Goal: Find specific page/section

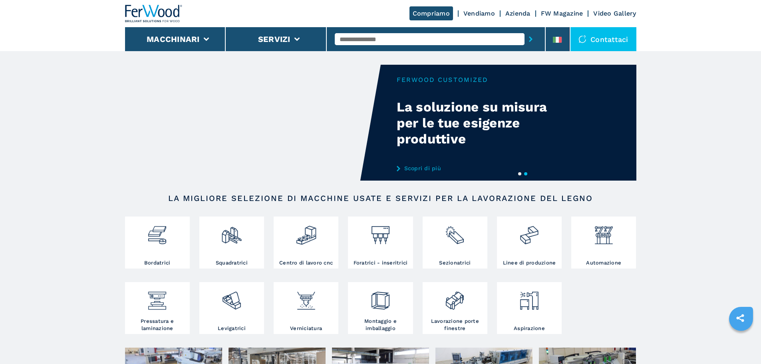
click at [521, 175] on button "1" at bounding box center [519, 173] width 3 height 3
click at [520, 174] on button "1" at bounding box center [519, 173] width 3 height 3
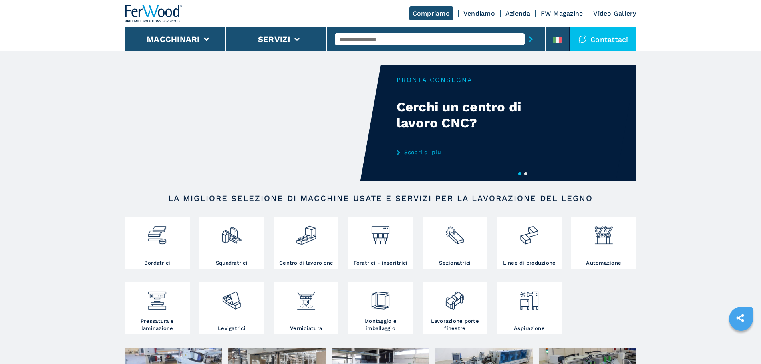
click at [437, 154] on link "Scopri di più" at bounding box center [475, 152] width 157 height 6
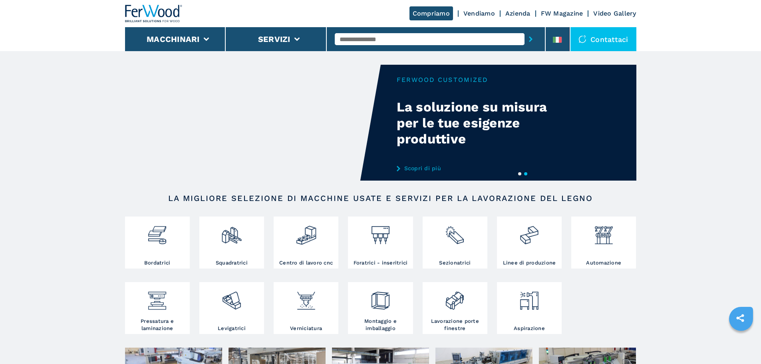
click at [521, 174] on button "1" at bounding box center [519, 173] width 3 height 3
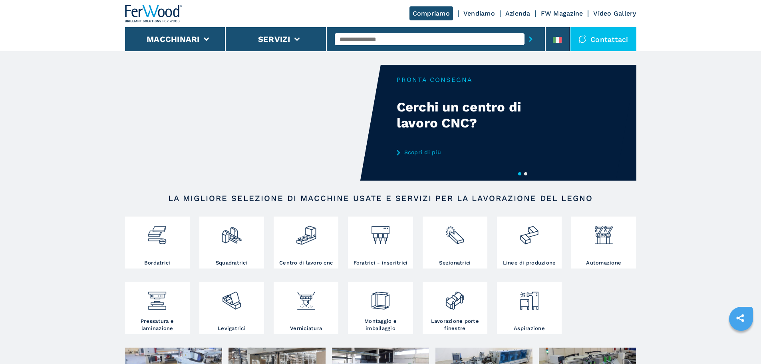
click at [521, 173] on button "1" at bounding box center [519, 173] width 3 height 3
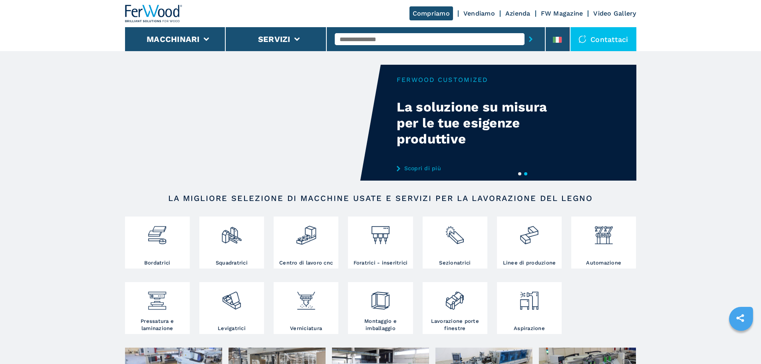
click at [521, 173] on button "1" at bounding box center [519, 173] width 3 height 3
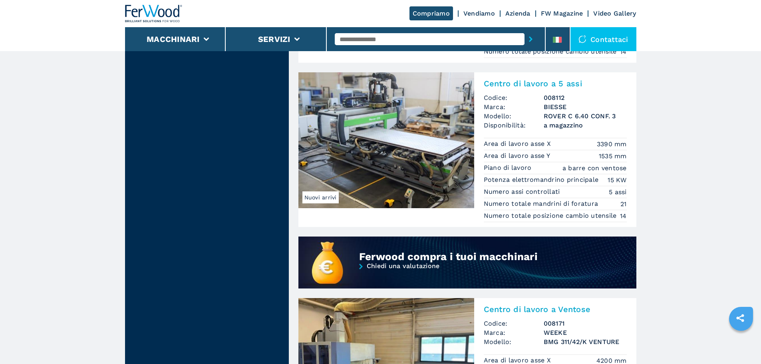
scroll to position [599, 0]
